Goal: Use online tool/utility: Utilize a website feature to perform a specific function

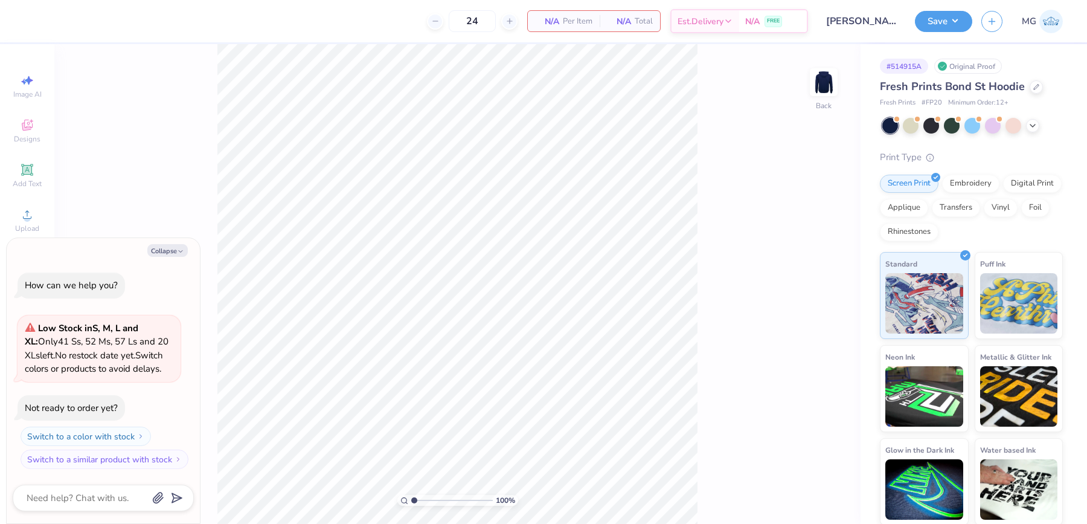
click at [175, 258] on div "Collapse How can we help you? Low Stock in S, M, L and XL : Only 41 Ss, 52 Ms, …" at bounding box center [103, 380] width 193 height 285
click at [169, 254] on button "Collapse" at bounding box center [167, 250] width 40 height 13
type textarea "x"
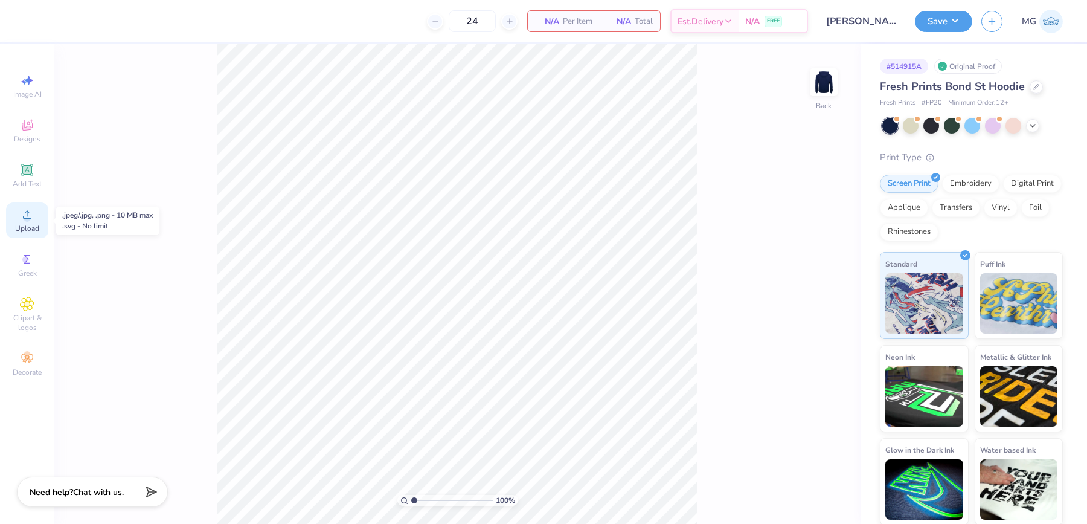
click at [24, 212] on icon at bounding box center [27, 214] width 14 height 14
click at [22, 173] on icon at bounding box center [26, 169] width 11 height 11
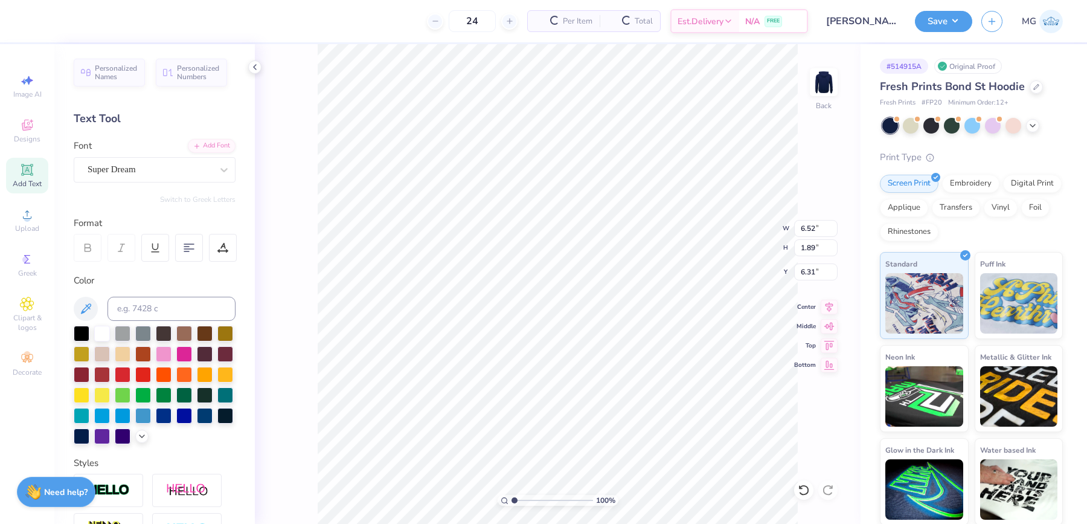
scroll to position [12, 1]
paste textarea "Lamda Delta Sigma"
type textarea "Lamda Delta Sigma"
type input "10.87"
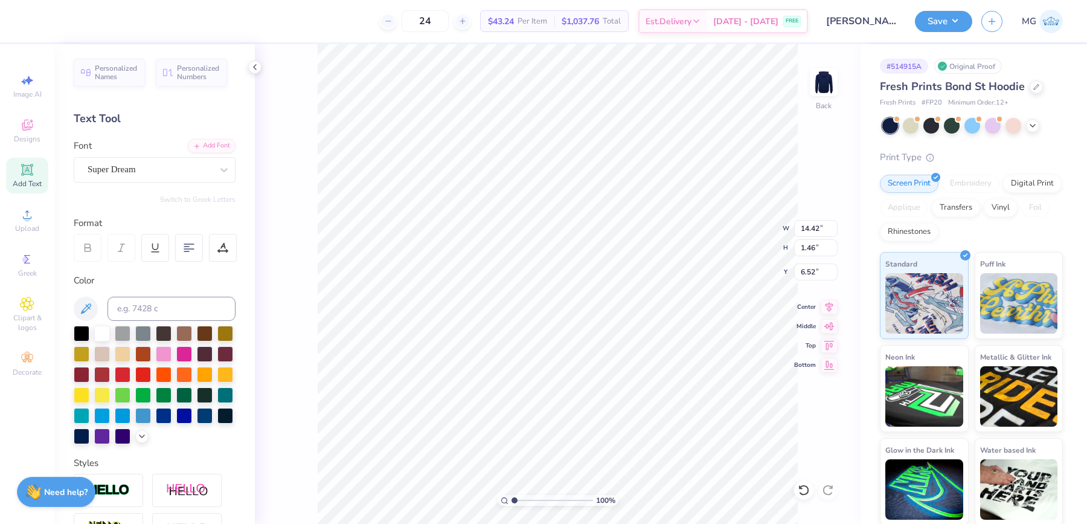
type input "1.10"
type input "4.43"
click at [224, 173] on div "Personalized Names Personalized Numbers Text Tool Add Font Font Super Dream Swi…" at bounding box center [154, 284] width 201 height 480
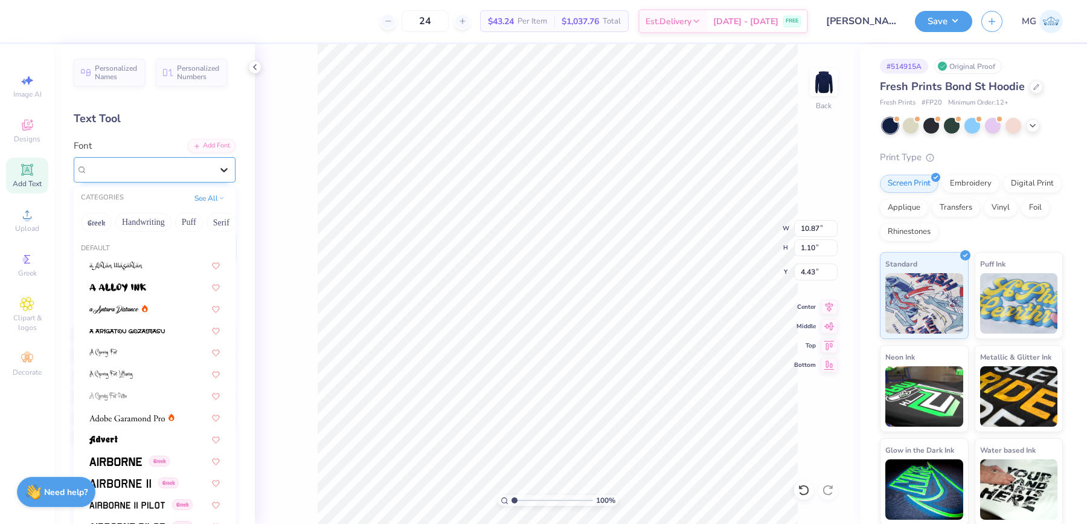
click at [213, 171] on div at bounding box center [224, 170] width 22 height 22
click at [125, 302] on span at bounding box center [114, 308] width 50 height 13
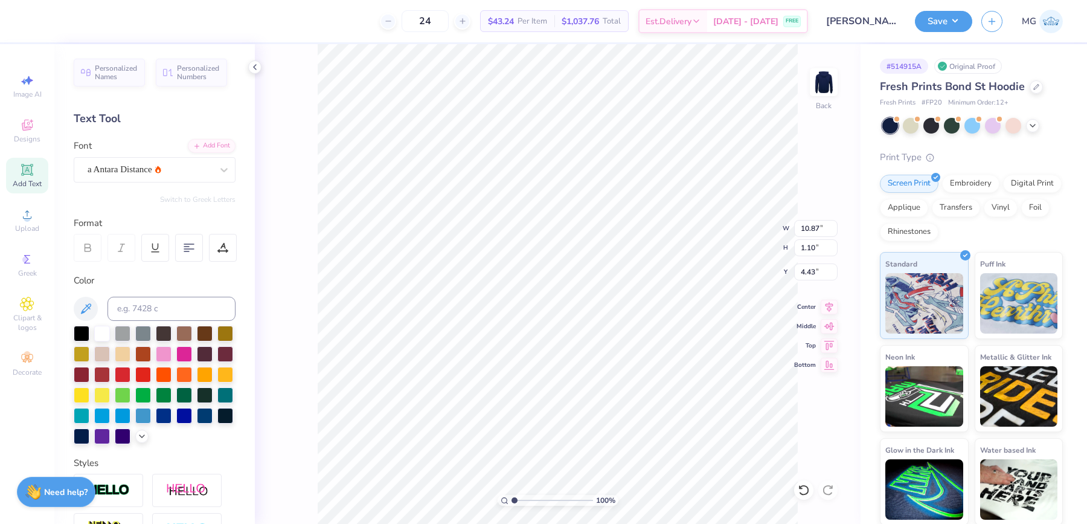
type input "7.37"
type input "1.32"
type input "4.32"
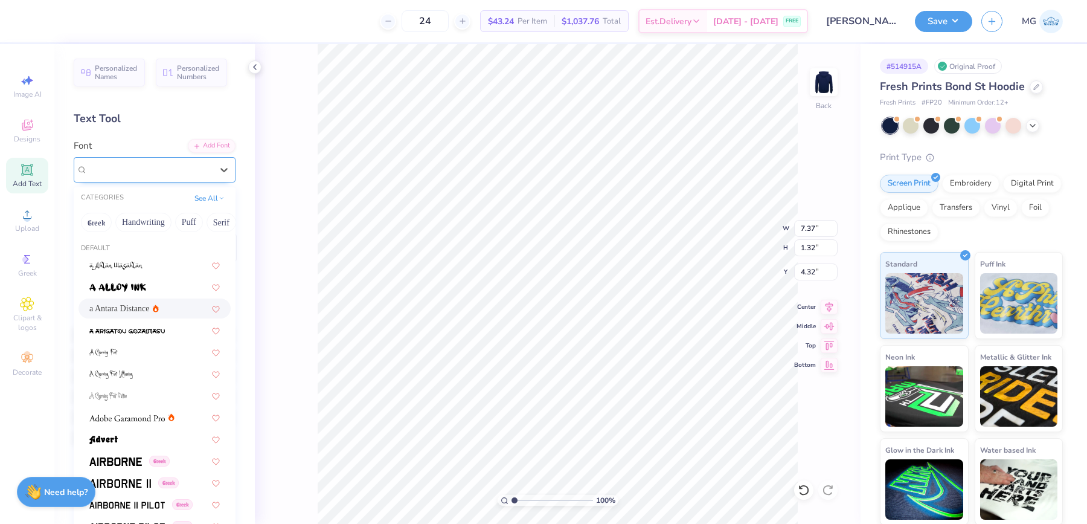
click at [183, 176] on div at bounding box center [150, 169] width 124 height 16
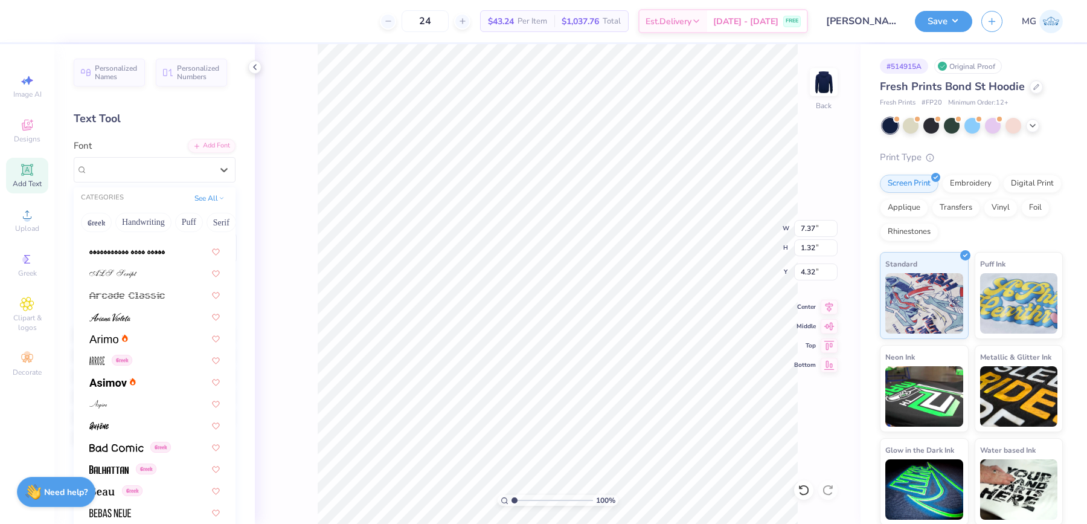
scroll to position [332, 0]
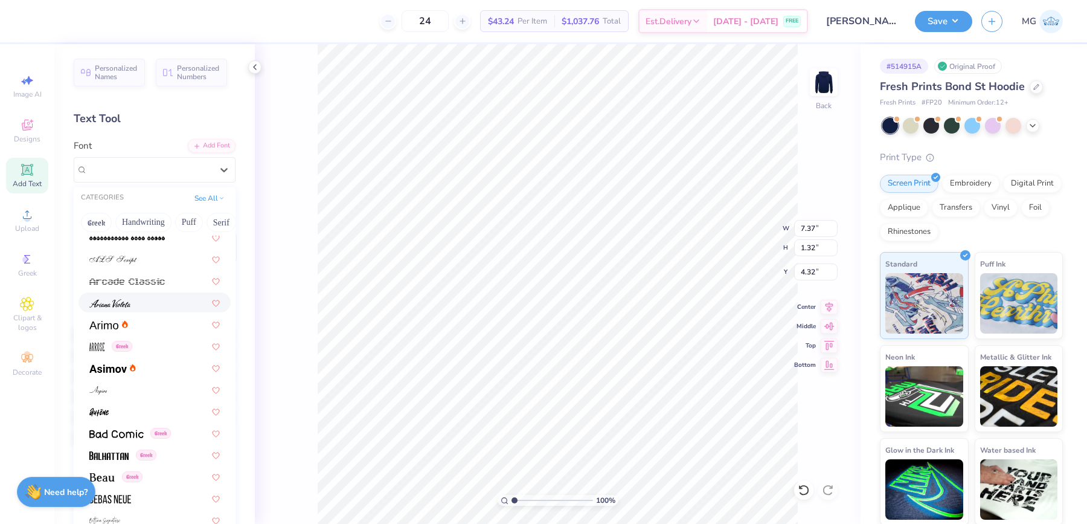
click at [131, 308] on div at bounding box center [155, 302] width 152 height 20
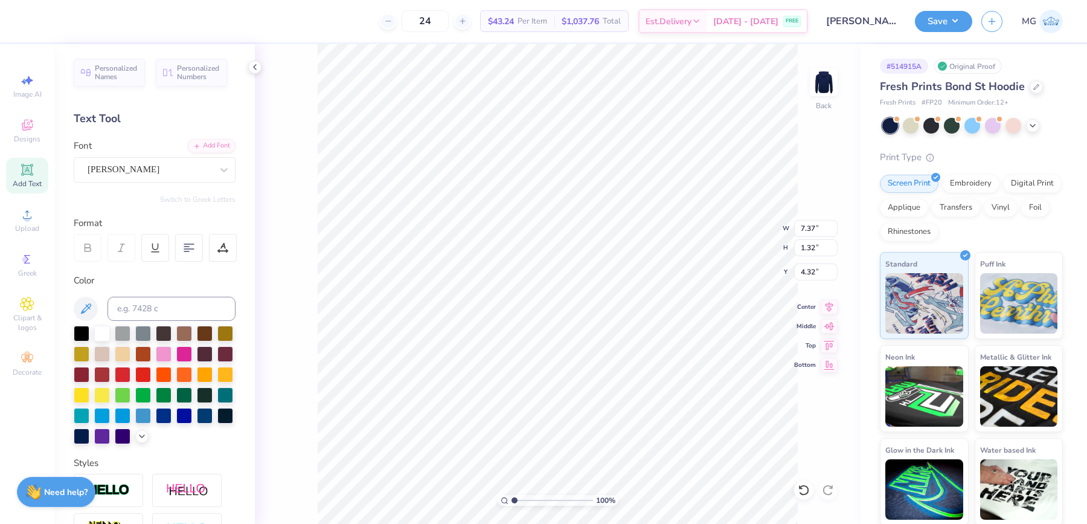
type input "7.00"
type input "1.27"
type input "4.34"
click at [191, 144] on div "Add Font" at bounding box center [212, 145] width 48 height 14
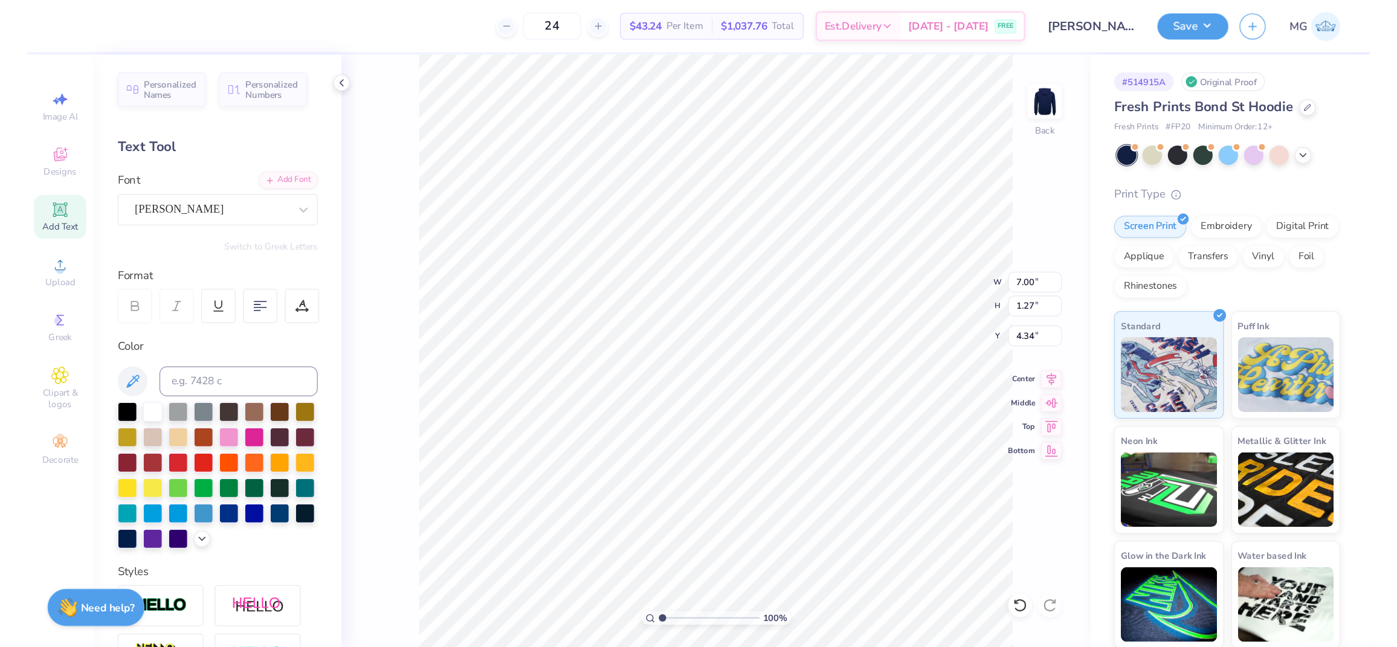
scroll to position [12, 1]
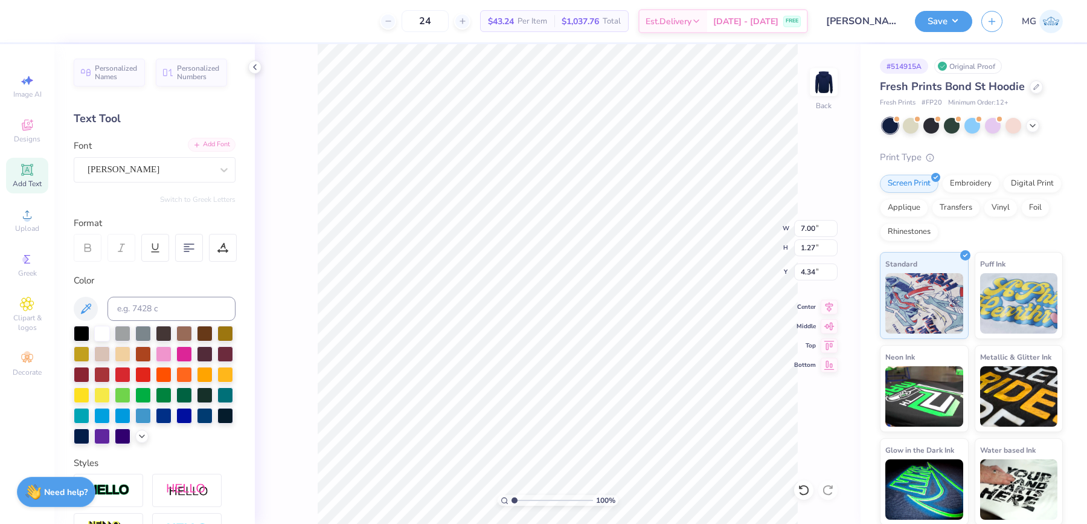
click at [196, 146] on div "Add Font" at bounding box center [212, 145] width 48 height 14
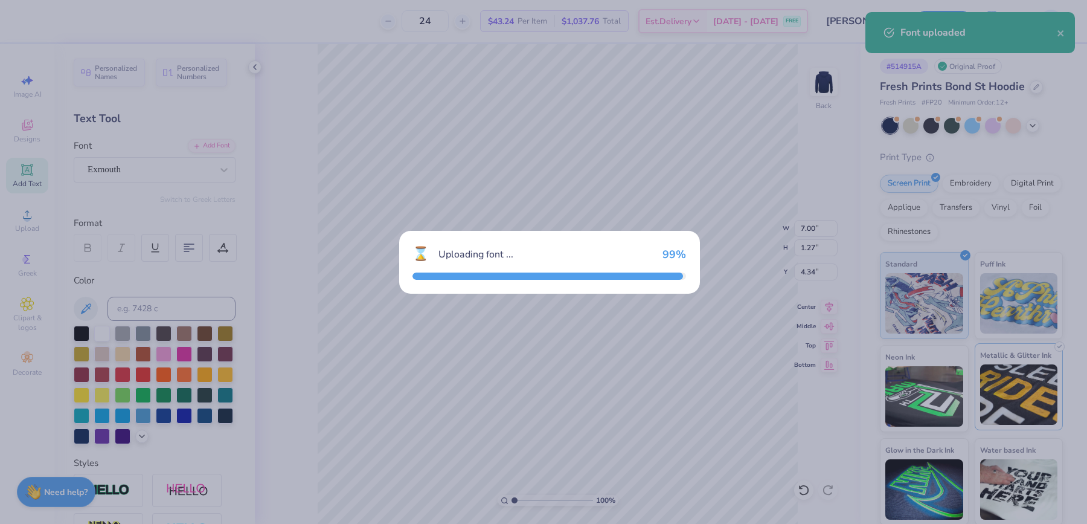
type input "8.61"
type input "1.23"
type input "4.36"
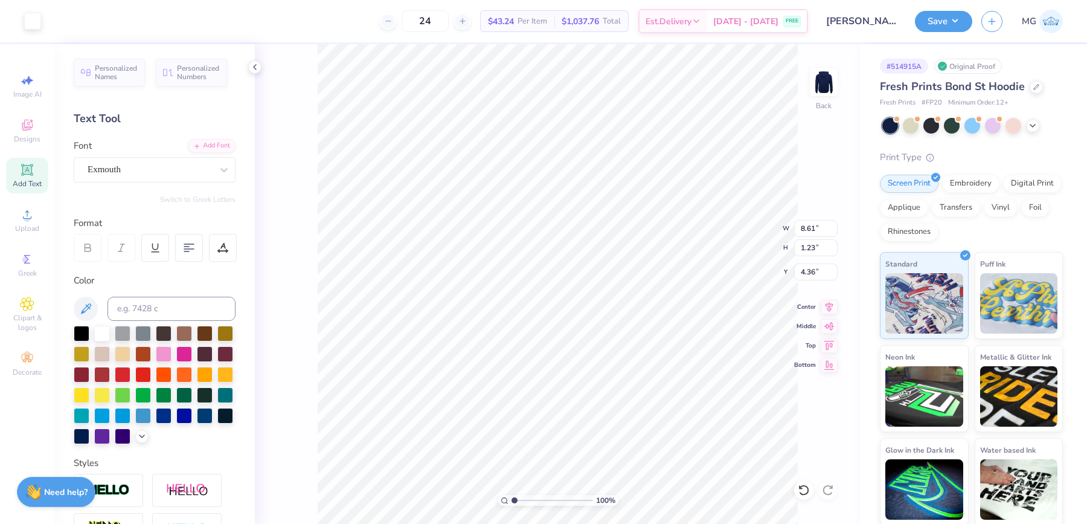
type input "4.35"
type input "1.78"
click at [520, 498] on input "range" at bounding box center [553, 500] width 82 height 11
type input "10.23"
type input "1.46"
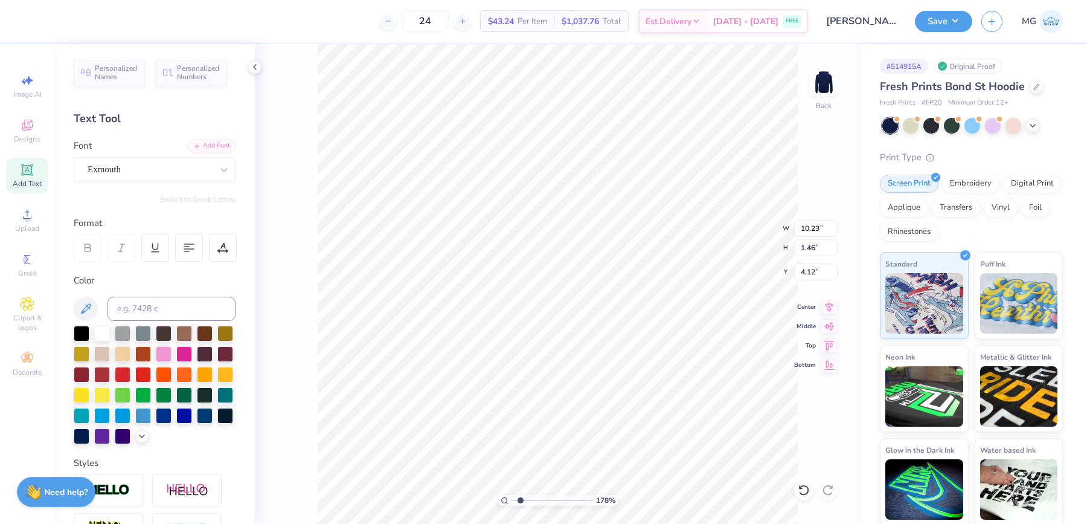
type input "4.02"
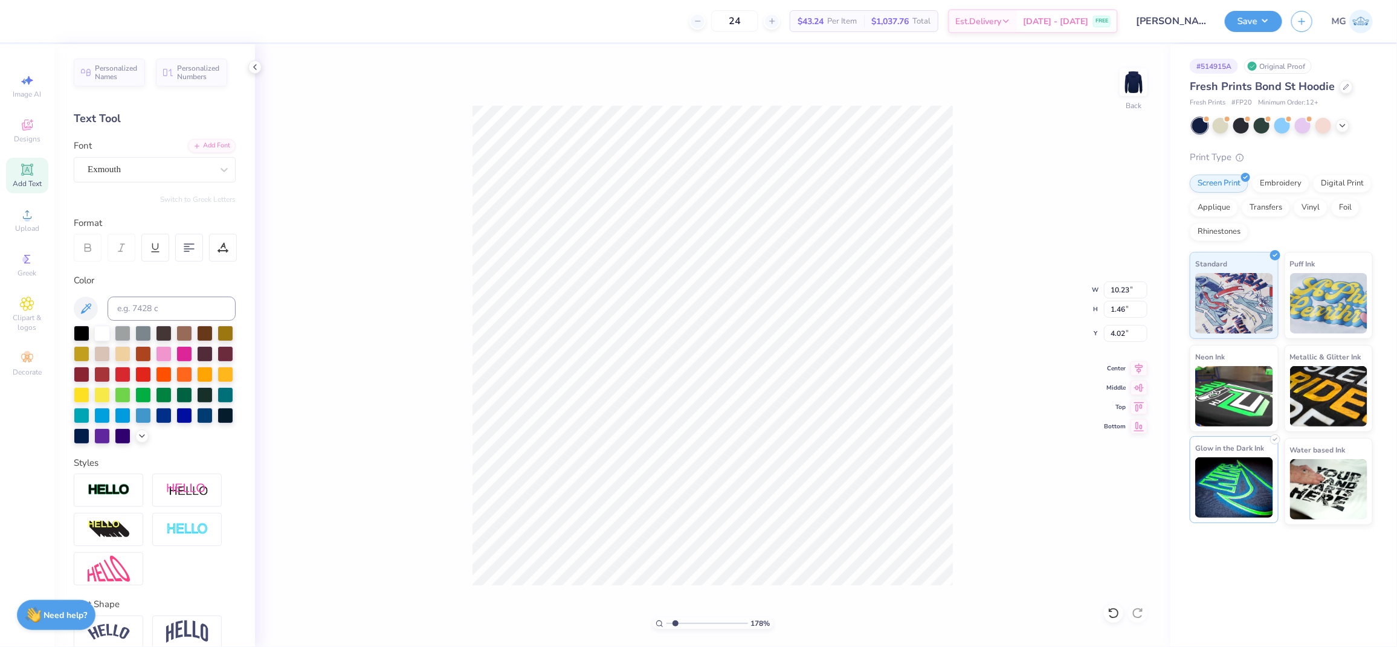
type input "1"
type input "4.03"
click at [400, 234] on div "100 % Back" at bounding box center [712, 345] width 915 height 603
click at [24, 217] on icon at bounding box center [27, 214] width 14 height 14
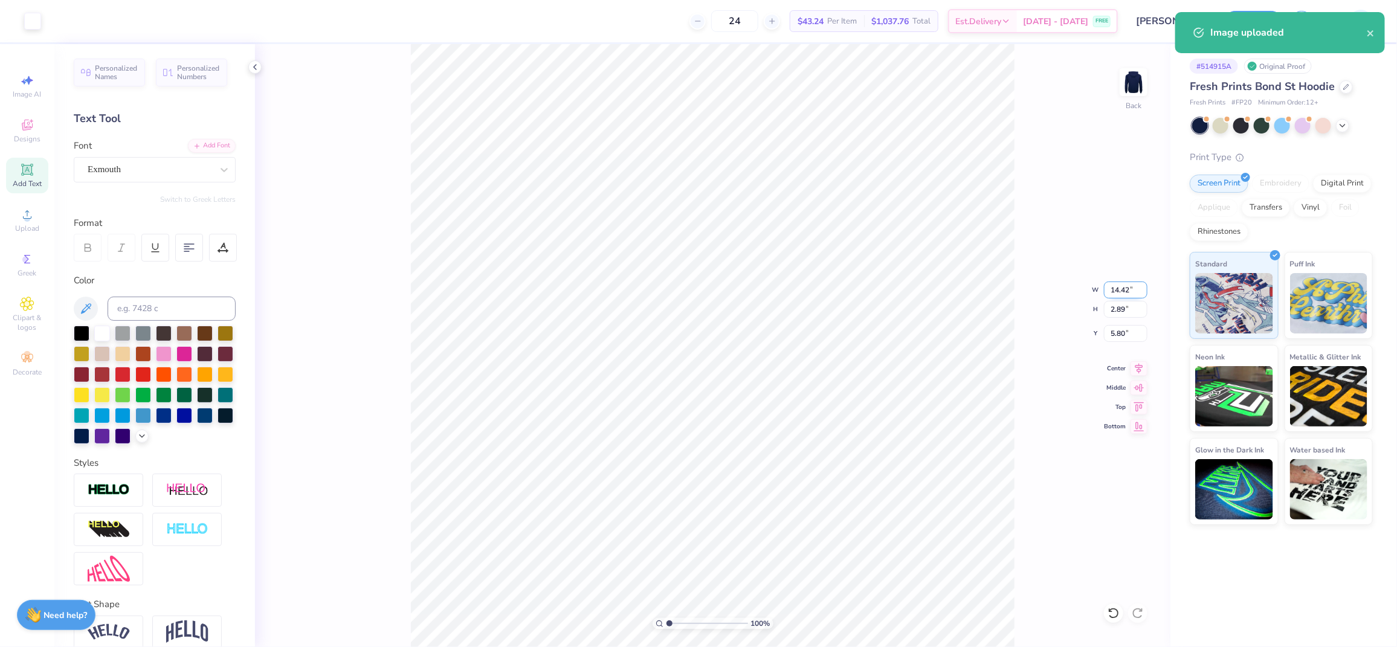
click at [1087, 289] on input "14.42" at bounding box center [1125, 289] width 43 height 17
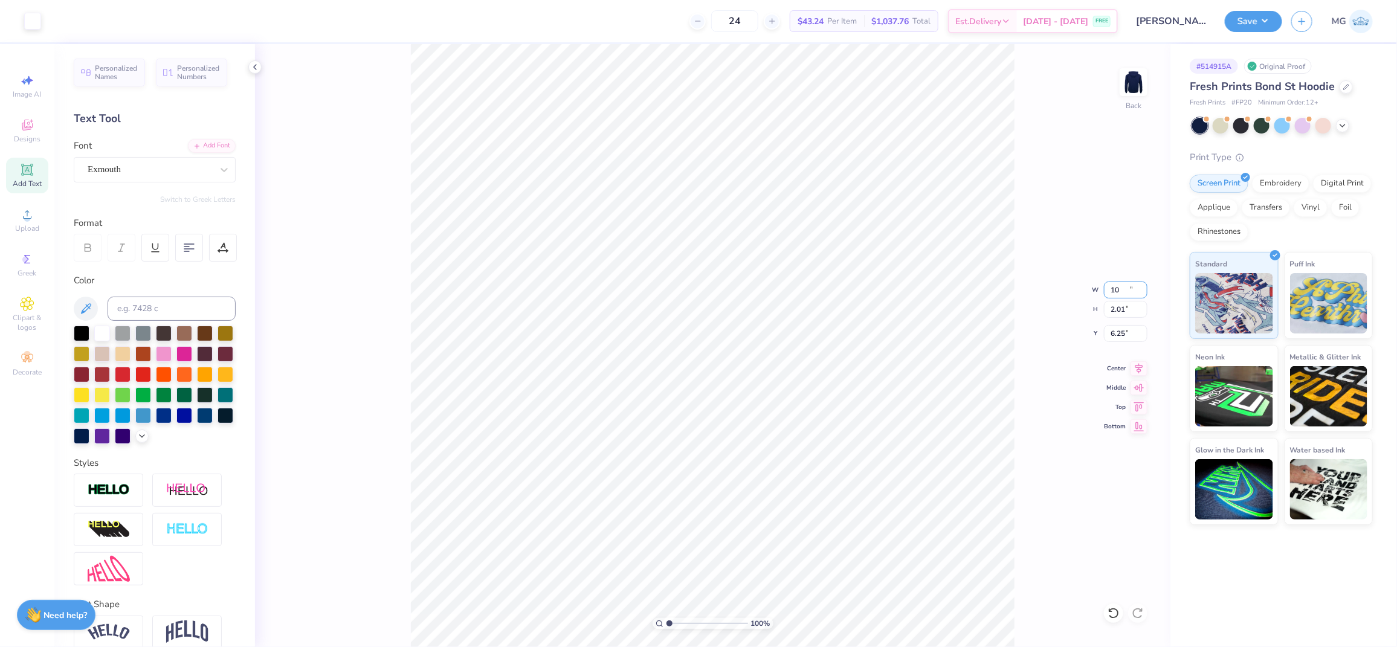
type input "10.00"
type input "2.01"
type input "6.25"
type input "3.00"
click at [1087, 376] on div "100 % Back W 10.00 10.00 " H 2.01 2.01 " Y 3.00 3.00 " Center Middle Top Bottom" at bounding box center [712, 345] width 915 height 603
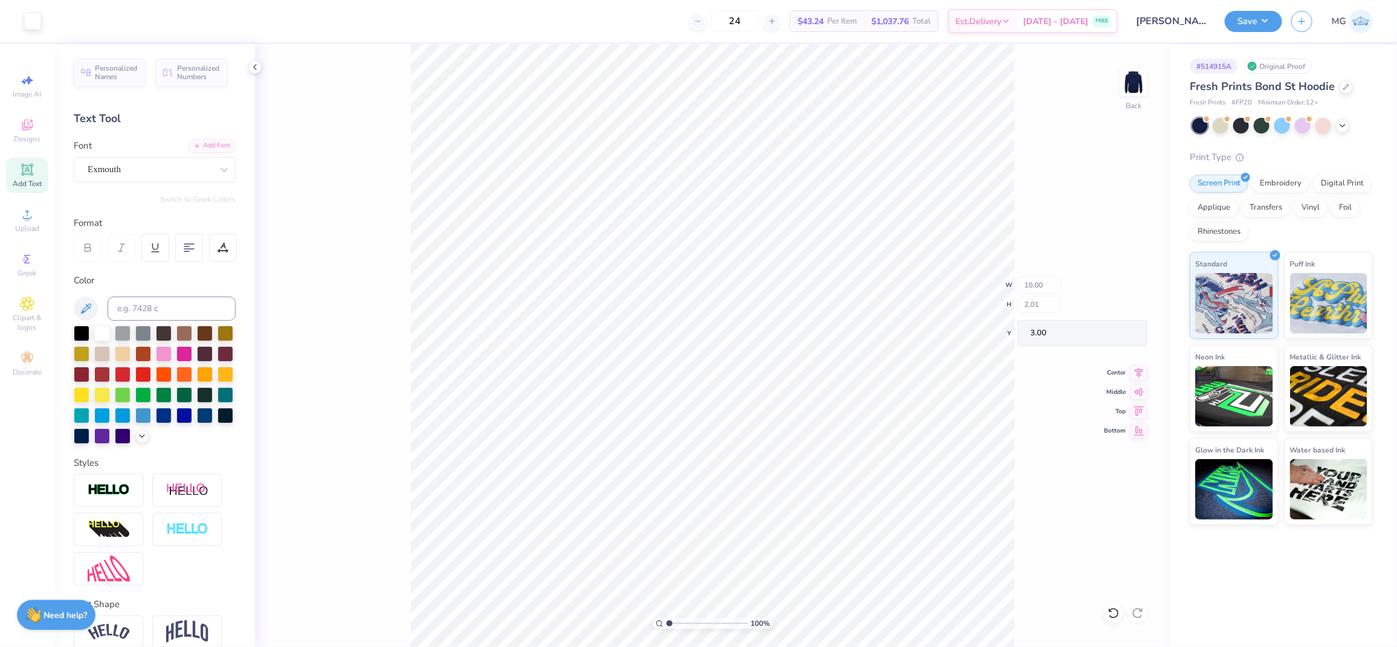
click at [1087, 368] on div "100 % Back W 10.00 H 2.01 Y 3.00 Center Middle Top Bottom" at bounding box center [712, 345] width 915 height 603
click at [1087, 368] on div "100 % Back" at bounding box center [712, 345] width 915 height 603
click at [1087, 367] on icon at bounding box center [1138, 366] width 17 height 14
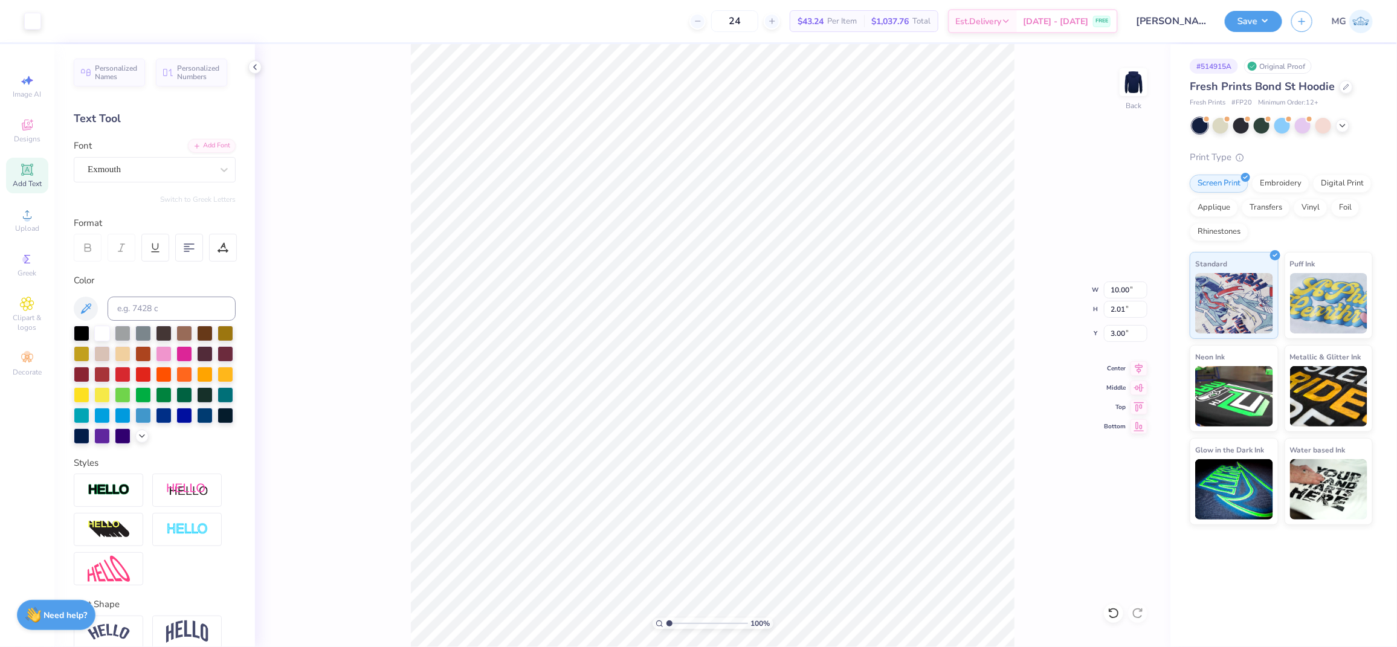
click at [1044, 204] on div "100 % Back W 10.00 10.00 " H 2.01 2.01 " Y 3.00 3.00 " Center Middle Top Bottom" at bounding box center [712, 345] width 915 height 603
click at [1087, 19] on button "Save" at bounding box center [1252, 19] width 57 height 21
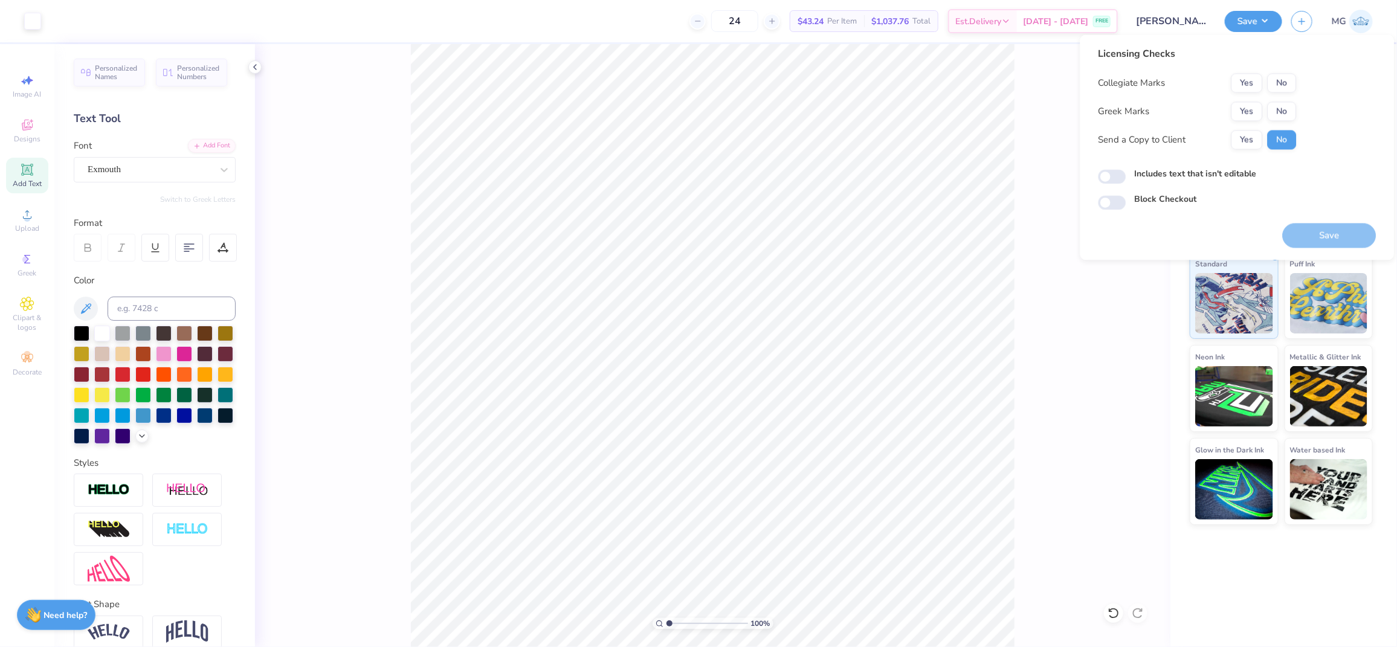
click at [1087, 78] on button "No" at bounding box center [1281, 83] width 29 height 19
click at [1087, 111] on button "Yes" at bounding box center [1246, 111] width 31 height 19
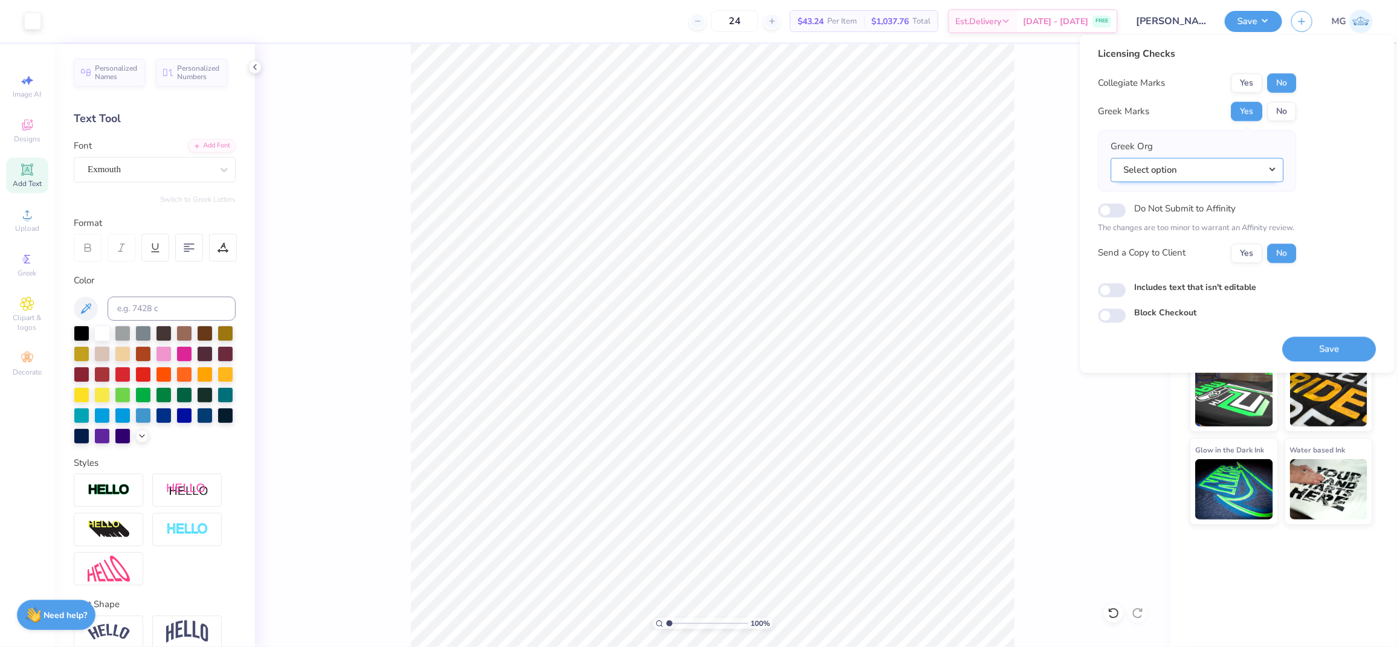
click at [1087, 176] on button "Select option" at bounding box center [1197, 170] width 173 height 25
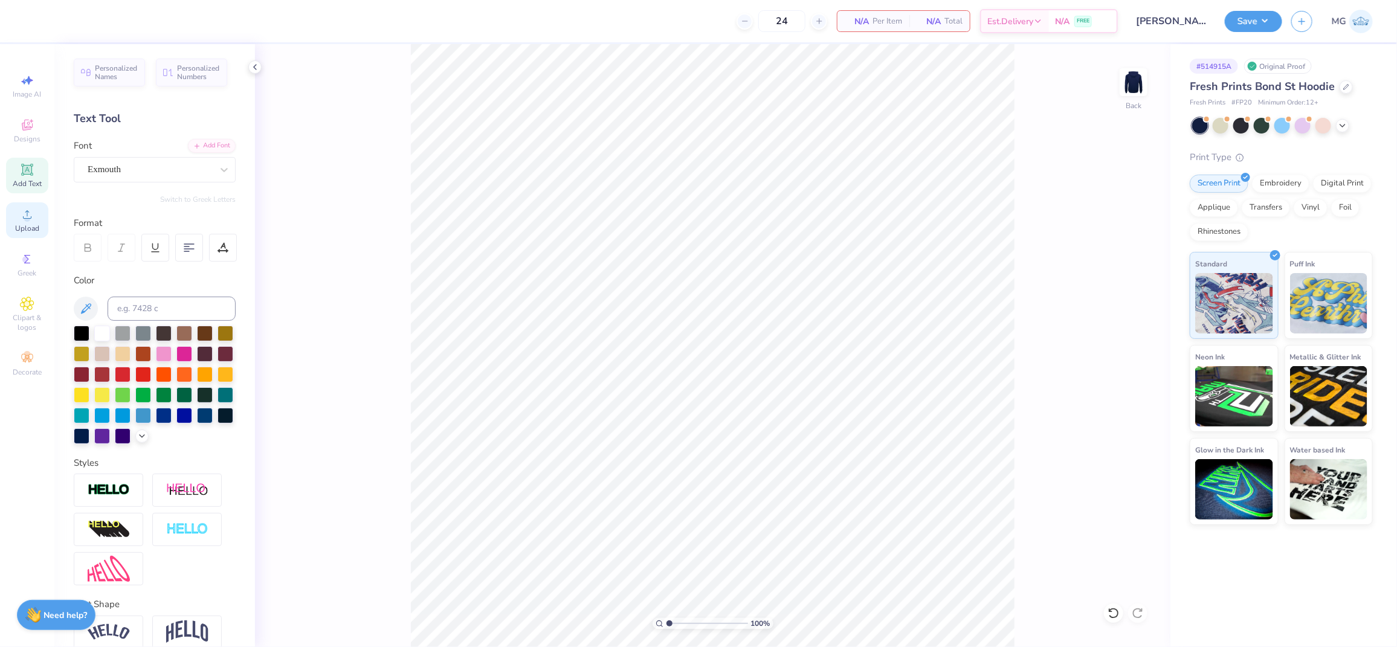
click at [33, 204] on div "Upload" at bounding box center [27, 220] width 42 height 36
click at [30, 222] on div "Upload" at bounding box center [27, 220] width 42 height 36
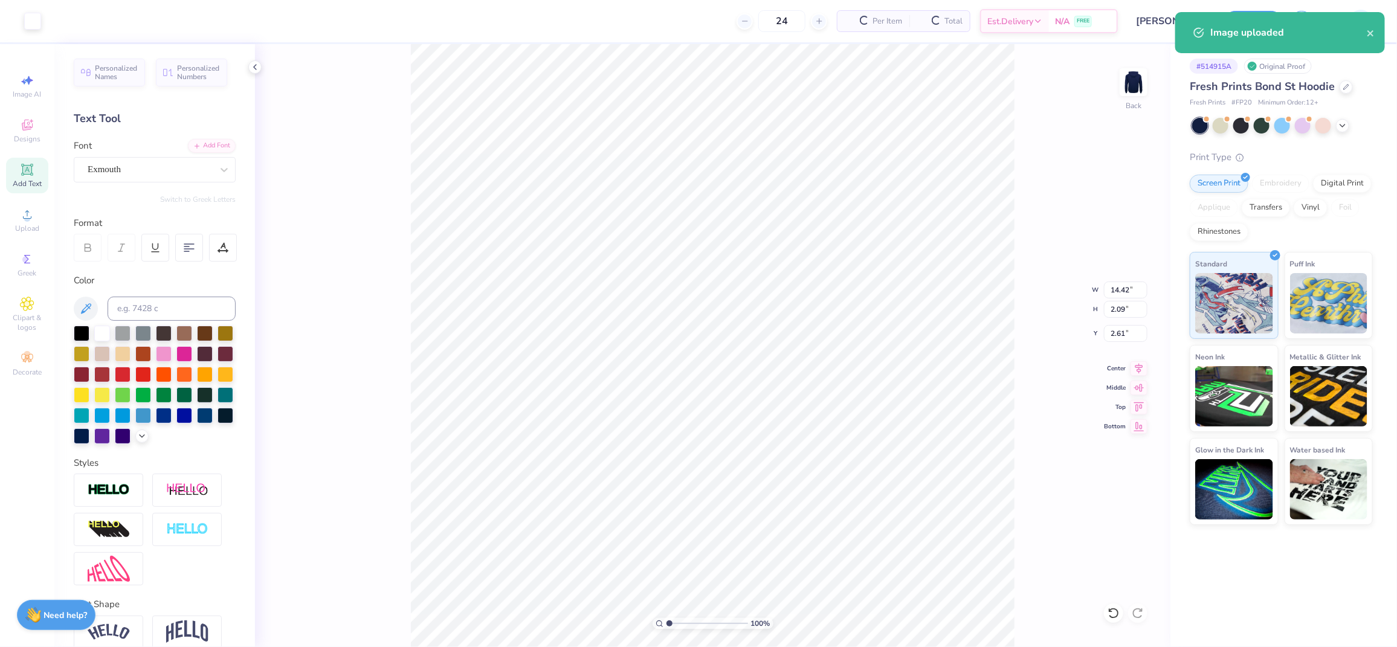
type input "2.61"
click at [1087, 291] on input "14.42" at bounding box center [1125, 289] width 43 height 17
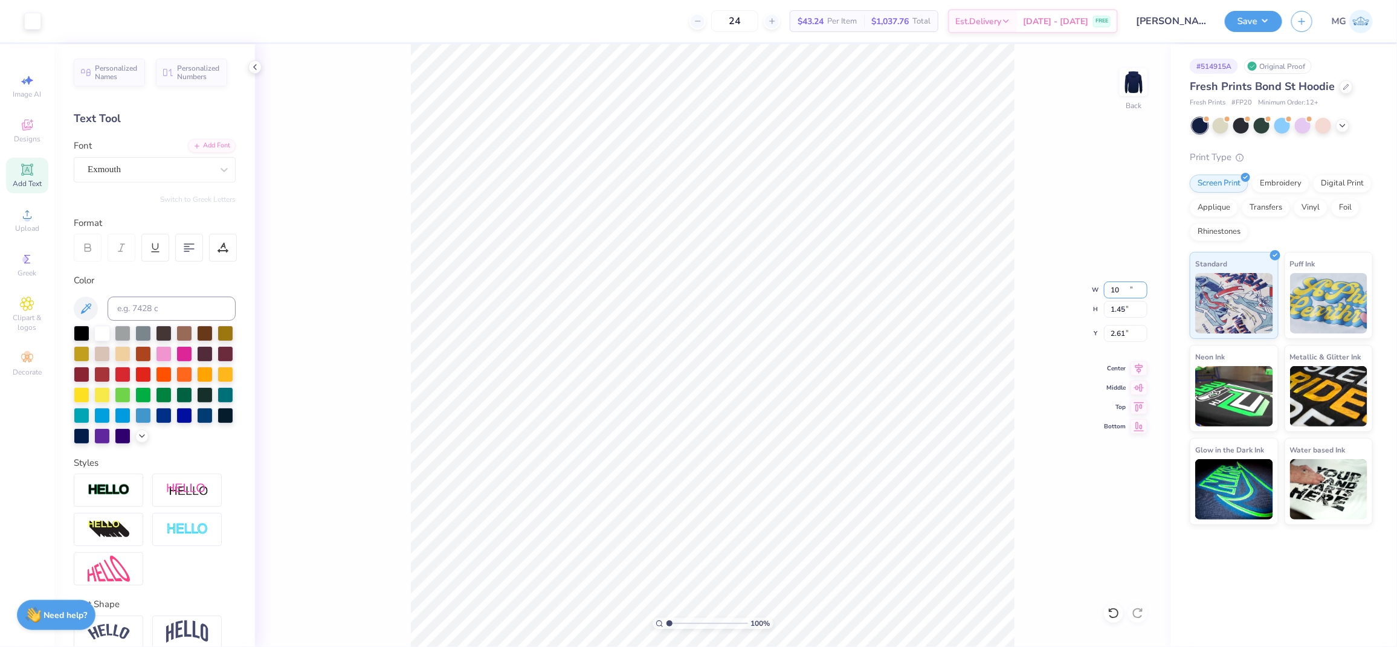
type input "10.00"
type input "1.45"
type input "2.93"
click at [1087, 333] on input "3.18" at bounding box center [1125, 333] width 43 height 17
type input "3.00"
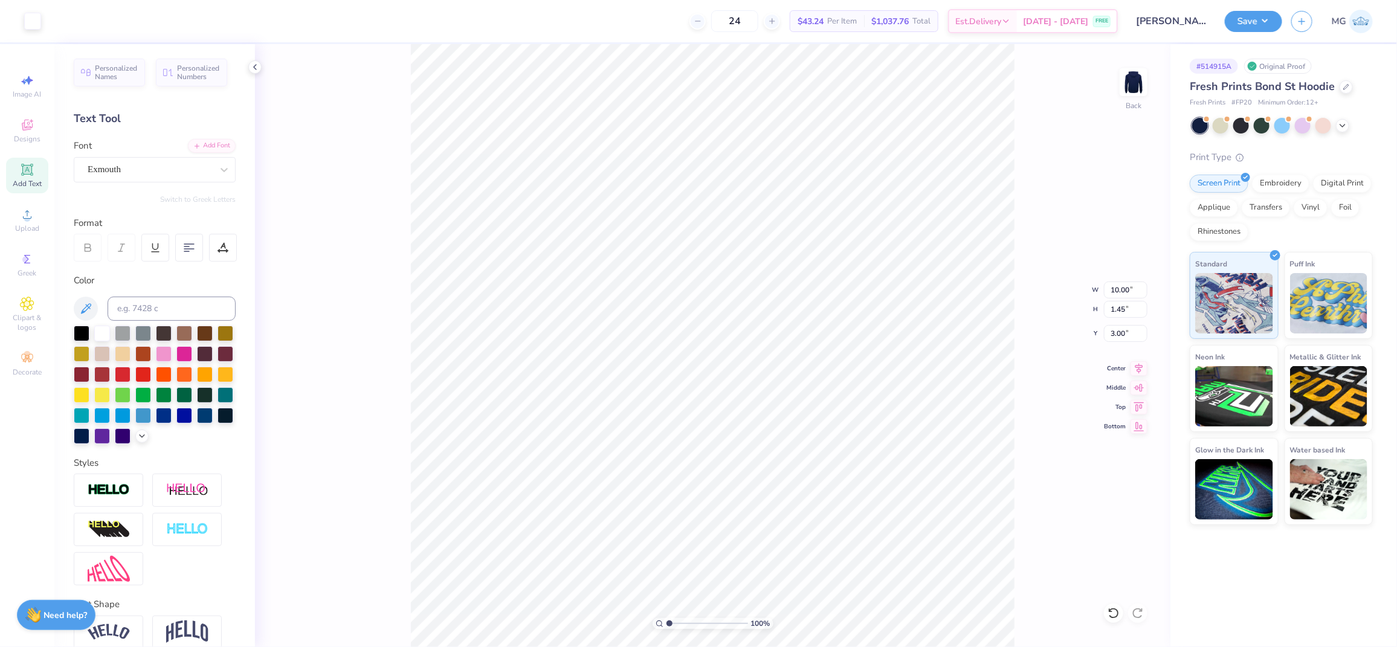
click at [1040, 349] on div "100 % Back W 10.00 10.00 " H 1.45 1.45 " Y 3.00 3.00 " Center Middle Top Bottom" at bounding box center [712, 345] width 915 height 603
click at [1087, 288] on input "10.00" at bounding box center [1125, 289] width 43 height 17
type input "10.50"
type input "1.52"
type input "2.96"
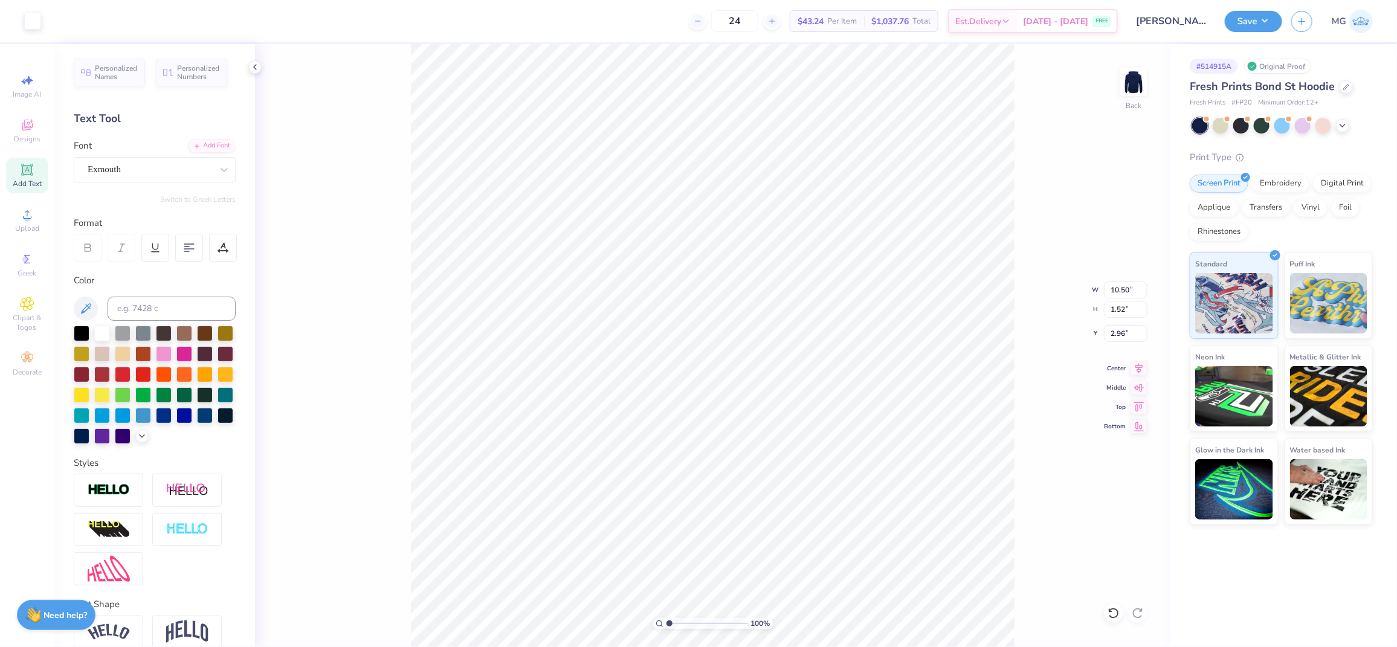
click at [1023, 250] on div "100 % Back W 10.50 10.50 " H 1.52 1.52 " Y 2.96 2.96 " Center Middle Top Bottom" at bounding box center [712, 345] width 915 height 603
click at [1087, 333] on input "2.96" at bounding box center [1125, 333] width 43 height 17
type input "2"
type input "3.00"
click at [1087, 19] on button "Save" at bounding box center [1252, 19] width 57 height 21
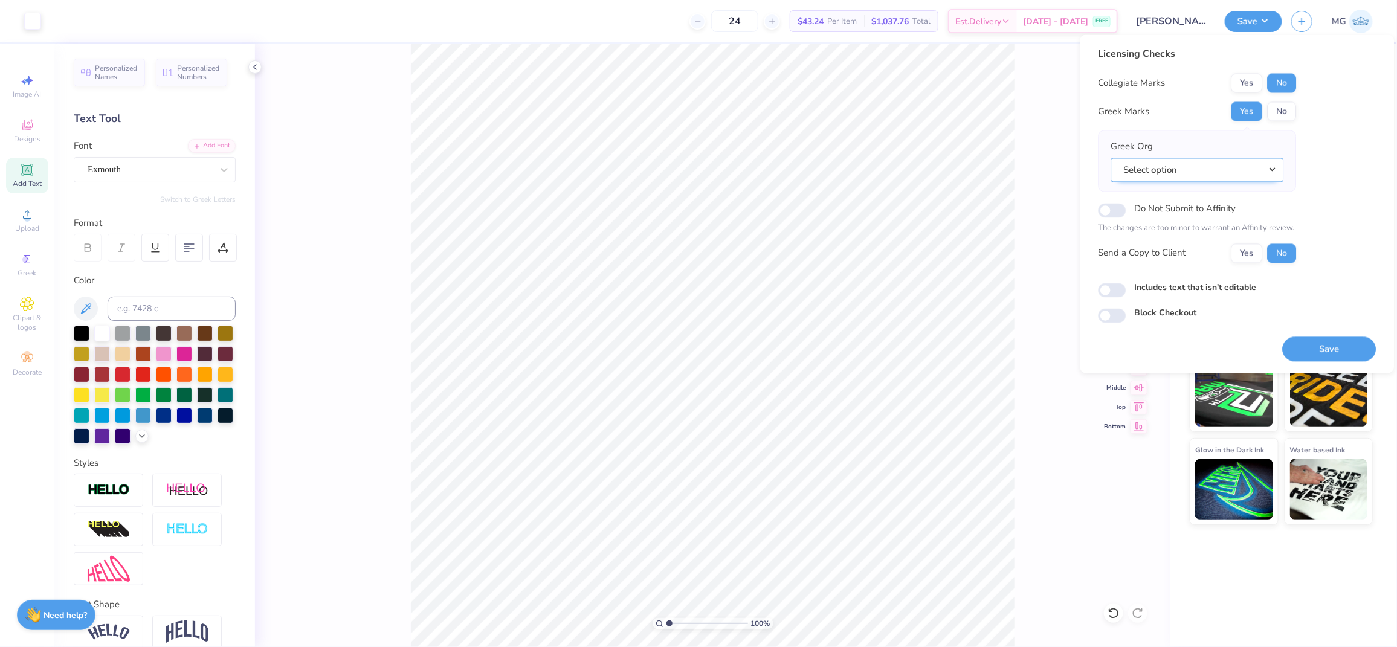
click at [1087, 169] on button "Select option" at bounding box center [1197, 170] width 173 height 25
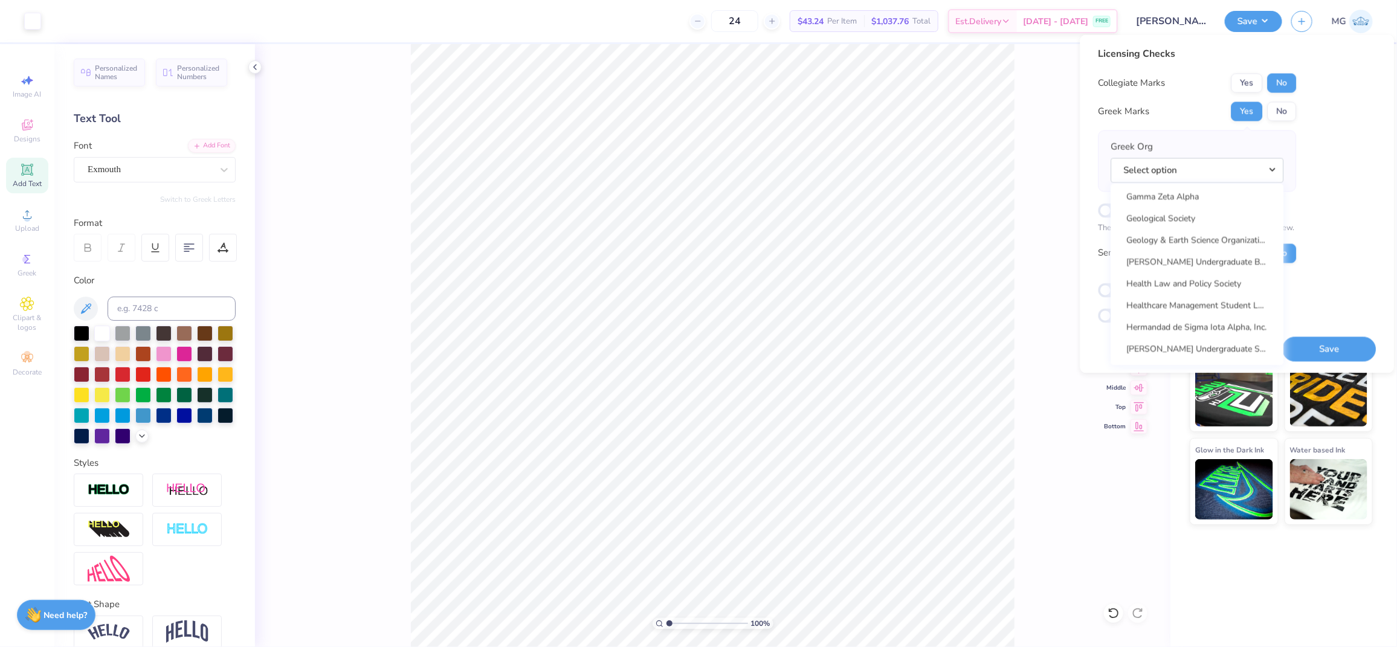
scroll to position [3441, 0]
click at [1087, 163] on button "Select option" at bounding box center [1197, 170] width 173 height 25
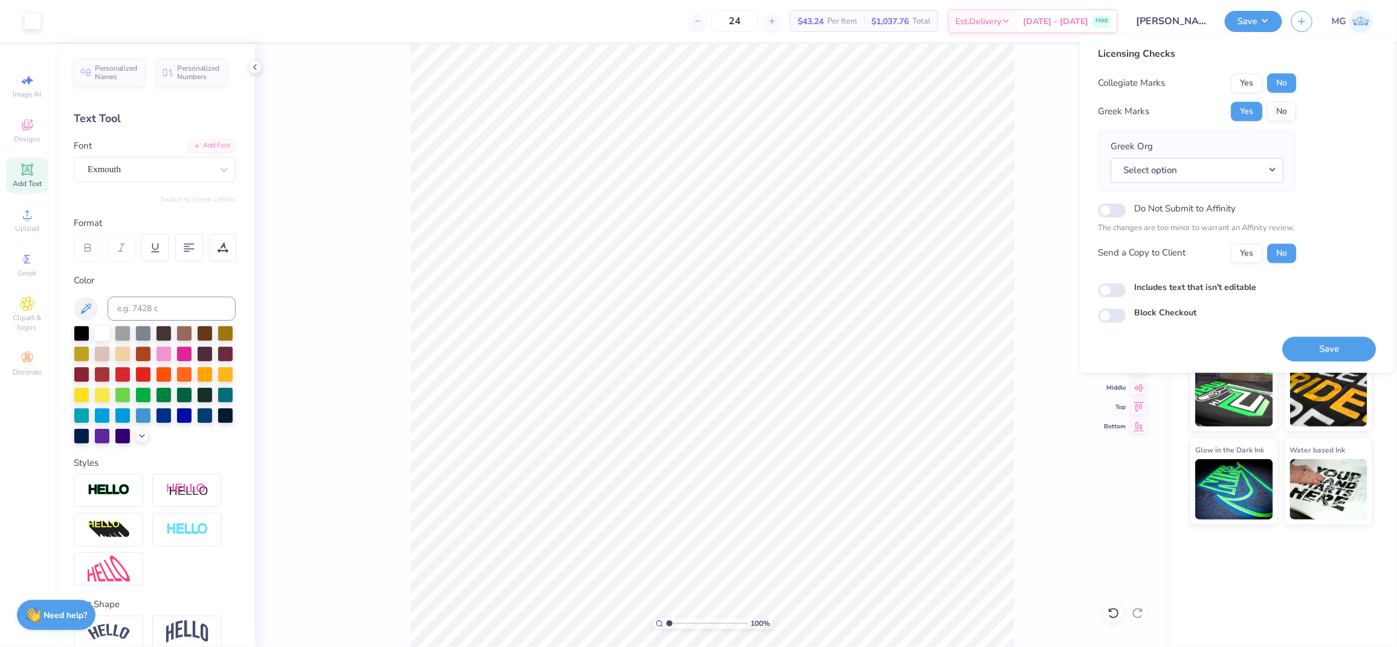
click at [1087, 143] on div "Greek Org Select option Acacia Actuarial Society Adam Smith Society Adelphikos …" at bounding box center [1197, 161] width 173 height 42
click at [1087, 169] on button "Select option" at bounding box center [1197, 170] width 173 height 25
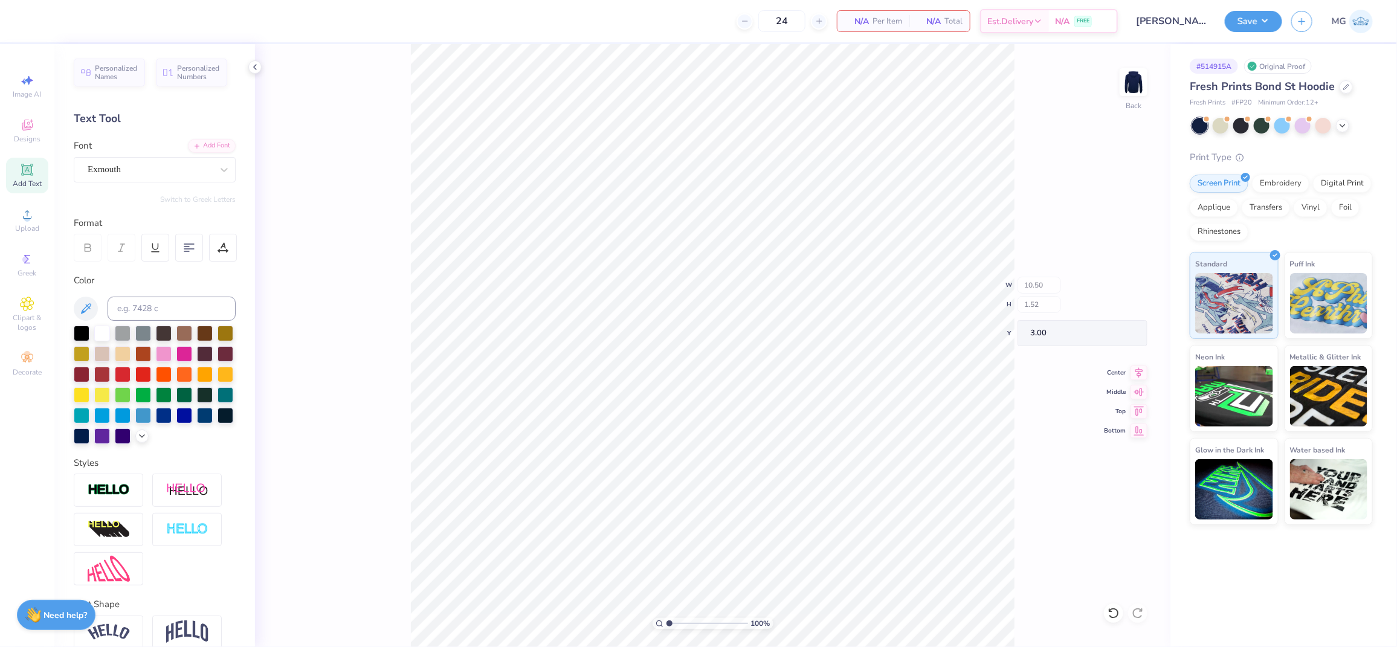
click at [394, 202] on div "100 % Back W 10.50 H 1.52 Y 3.00 Center Middle Top Bottom" at bounding box center [712, 345] width 915 height 603
click at [18, 227] on span "Upload" at bounding box center [27, 229] width 24 height 10
click at [388, 272] on div "100 % Back" at bounding box center [712, 345] width 915 height 603
click at [29, 219] on circle at bounding box center [27, 218] width 7 height 7
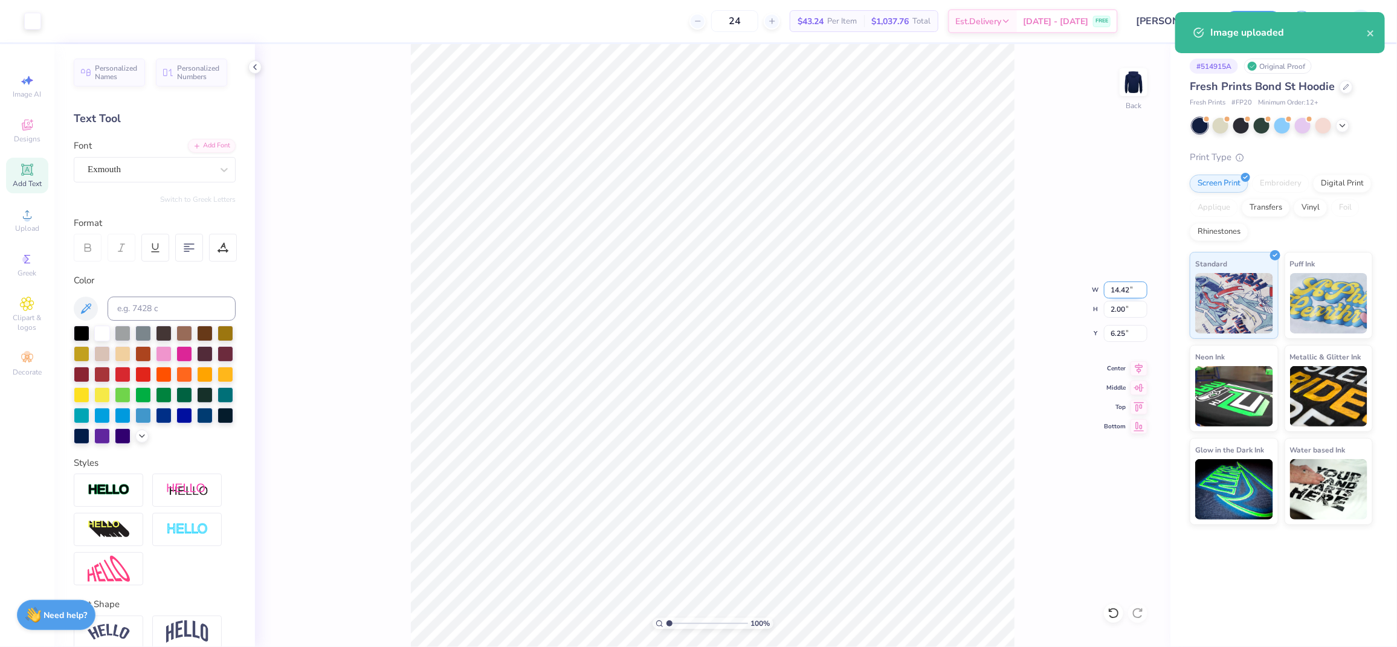
click at [1087, 290] on input "14.42" at bounding box center [1125, 289] width 43 height 17
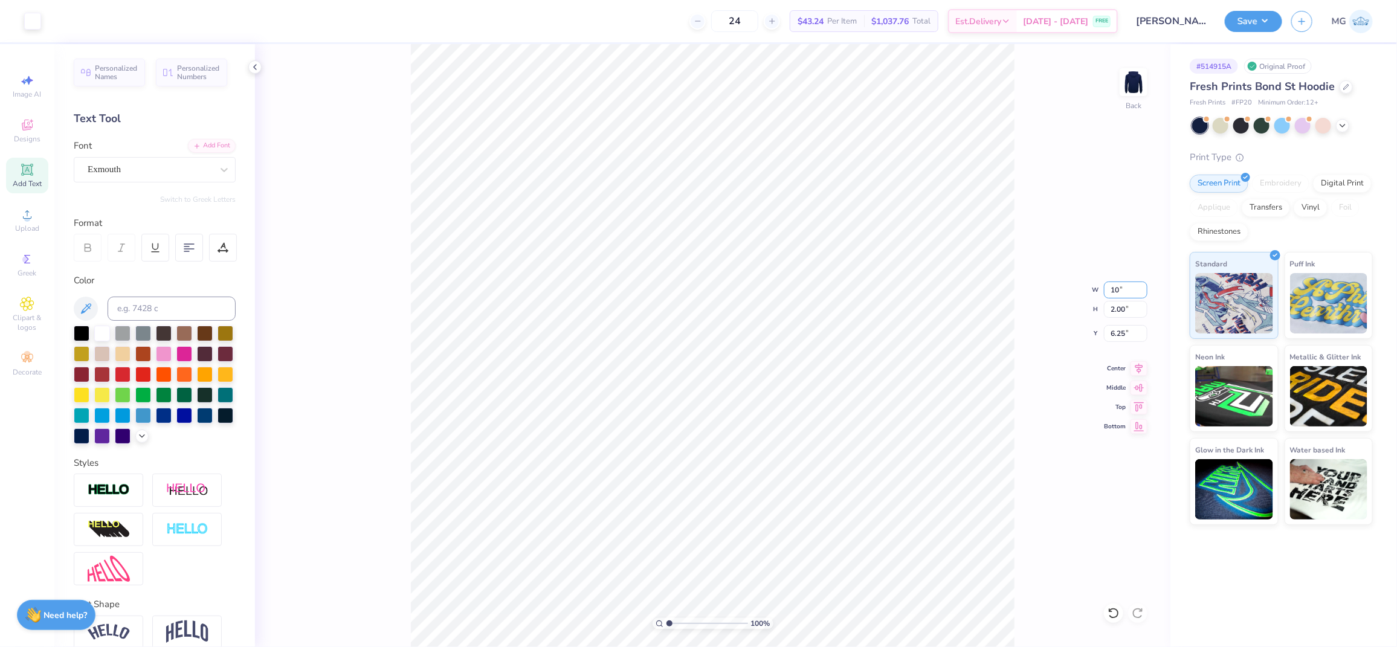
type input "10.00"
type input "1.39"
type input "6.55"
click at [1087, 291] on input "10.00" at bounding box center [1125, 289] width 43 height 17
click at [1087, 288] on input "10.00" at bounding box center [1125, 289] width 43 height 17
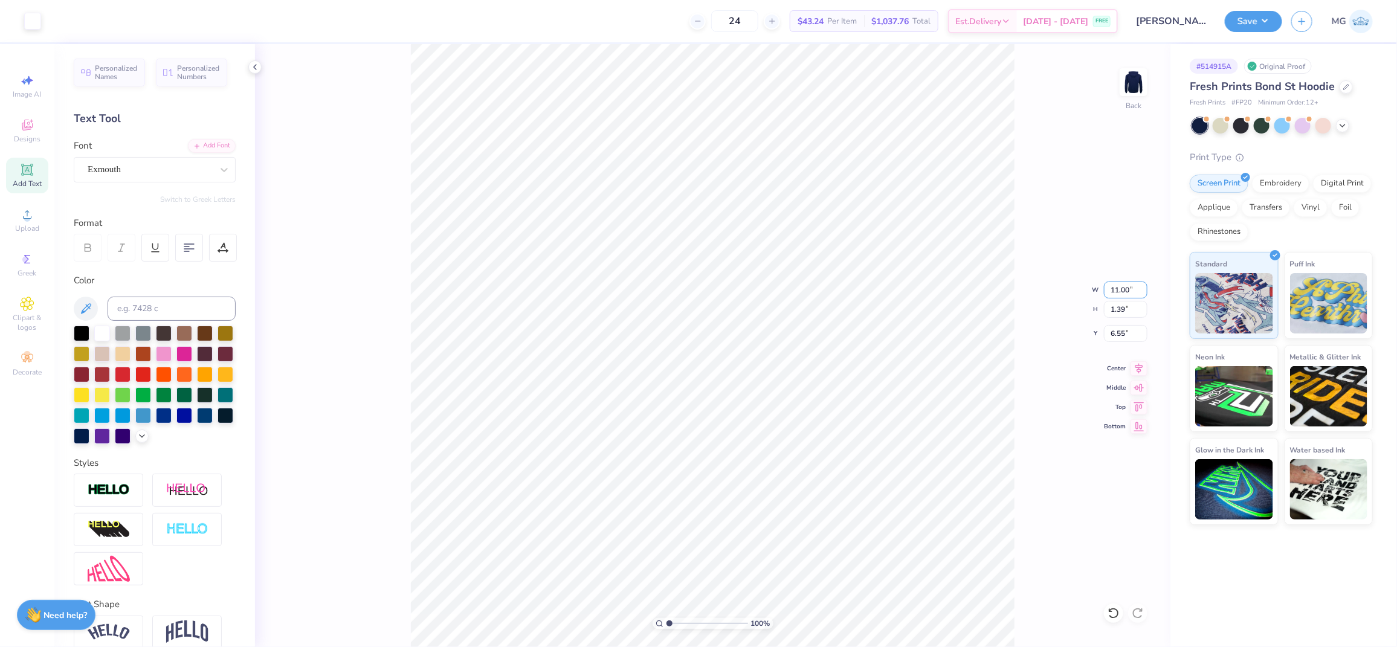
type input "11.00"
type input "1.53"
type input "6.49"
click at [1087, 332] on input "6.49" at bounding box center [1125, 333] width 43 height 17
type input "6"
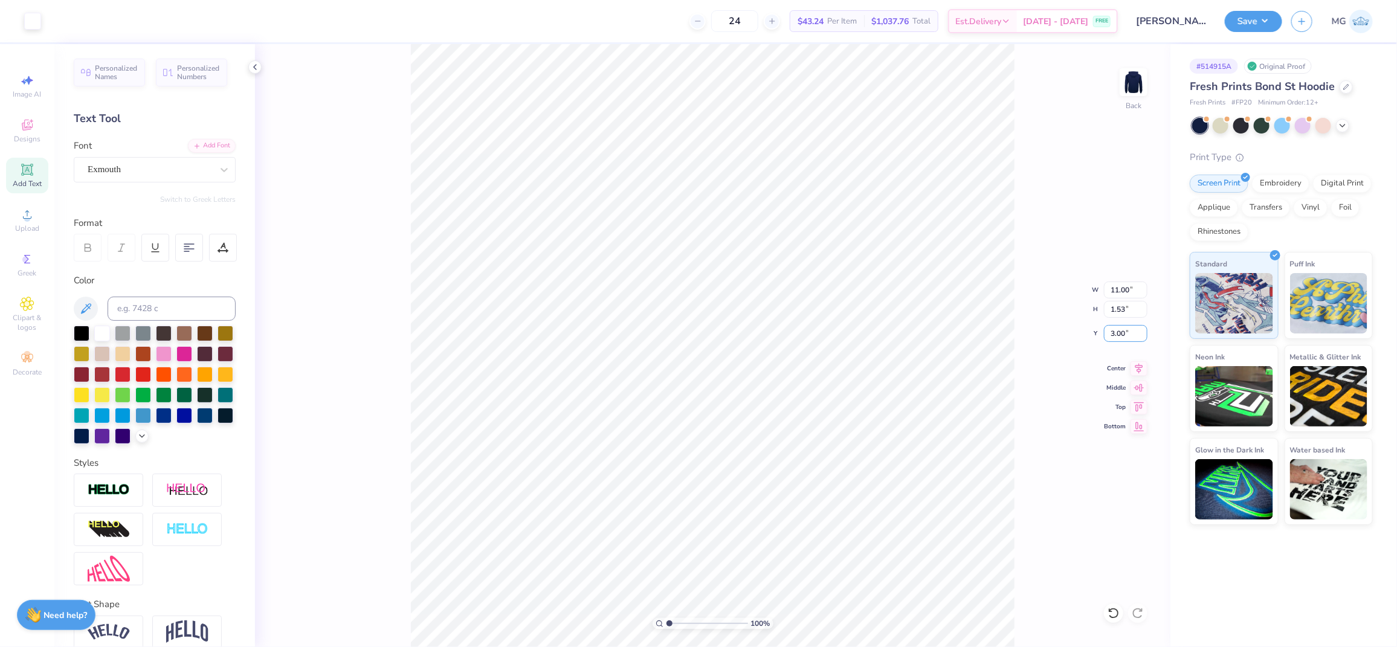
type input "3.00"
click at [1087, 13] on button "Save" at bounding box center [1252, 19] width 57 height 21
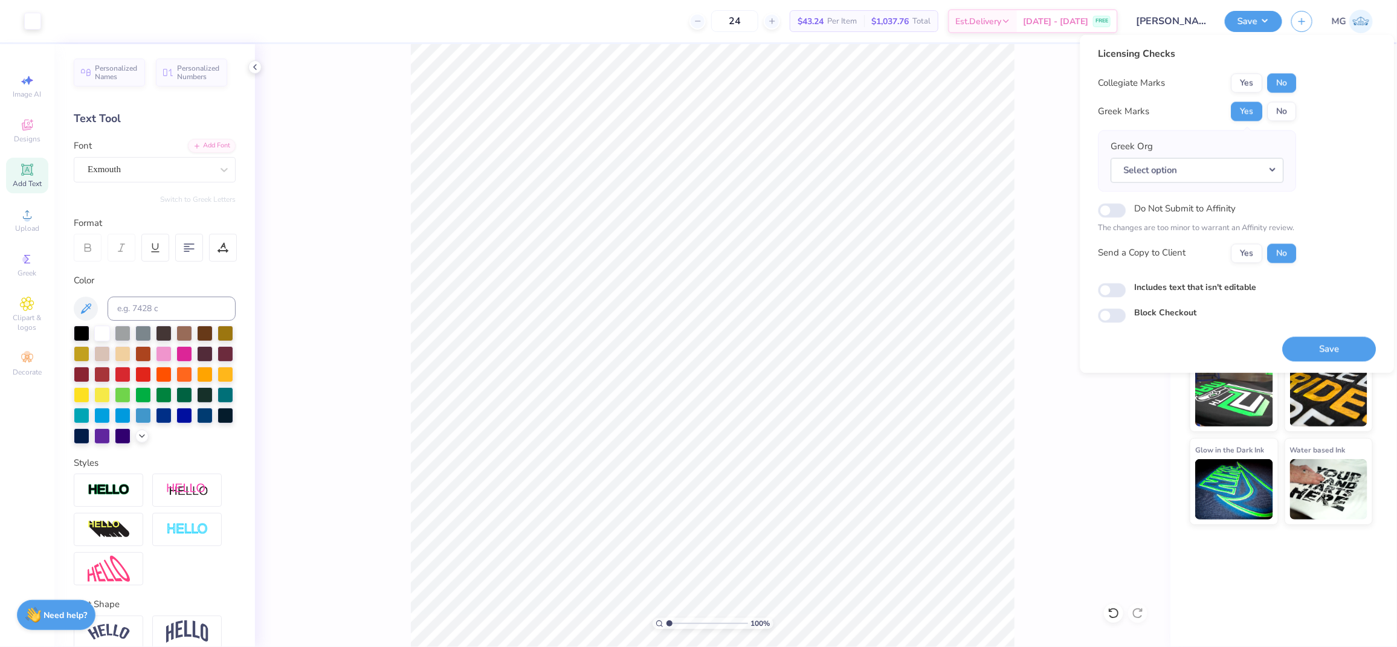
click at [1087, 216] on div "Licensing Checks Collegiate Marks Yes No Greek Marks Yes No Greek Org Select op…" at bounding box center [1237, 185] width 278 height 276
click at [1087, 254] on button "Yes" at bounding box center [1246, 252] width 31 height 19
click at [1087, 292] on input "Includes text that isn't editable" at bounding box center [1112, 290] width 28 height 14
checkbox input "true"
click at [1087, 350] on button "Save" at bounding box center [1329, 348] width 94 height 25
